Goal: Find specific page/section: Find specific page/section

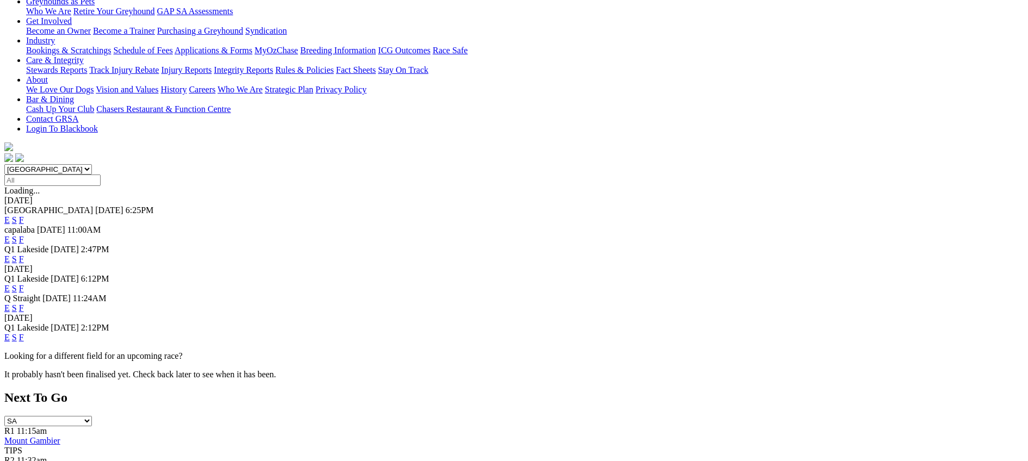
scroll to position [207, 0]
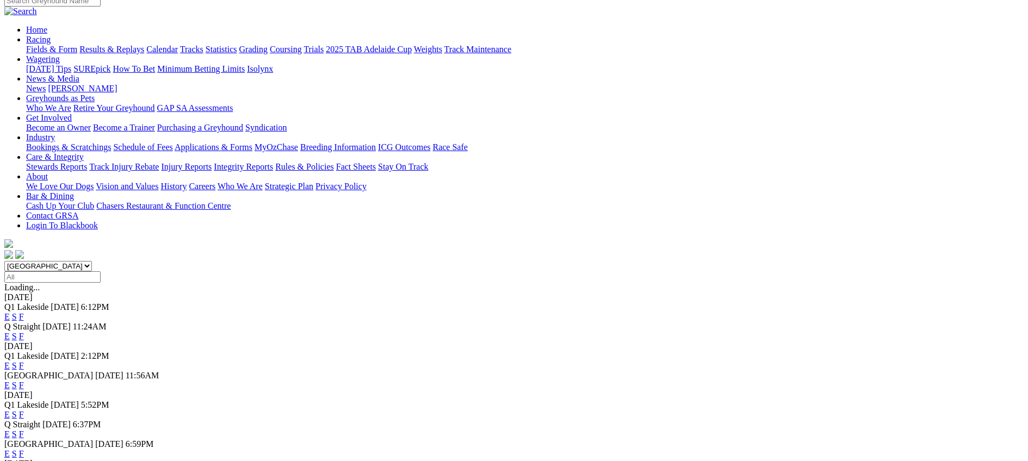
scroll to position [126, 0]
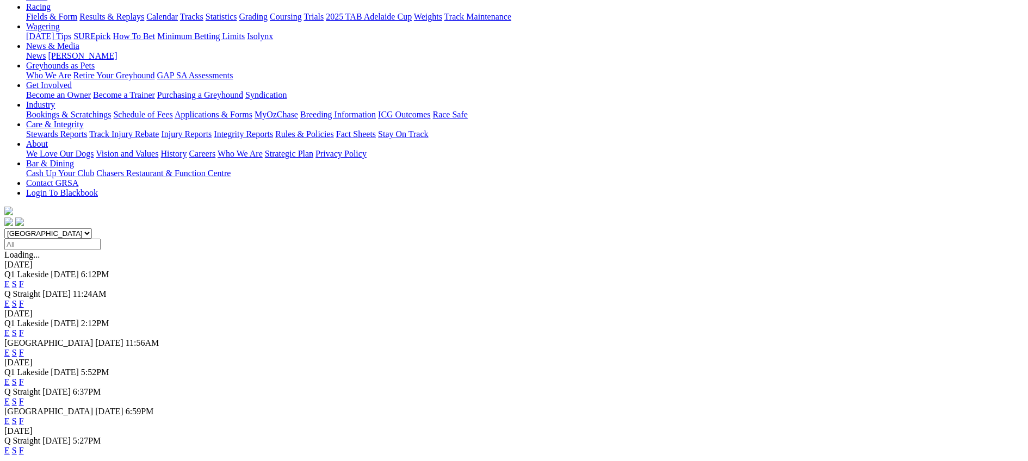
click at [24, 417] on link "F" at bounding box center [21, 421] width 5 height 9
